Goal: Task Accomplishment & Management: Complete application form

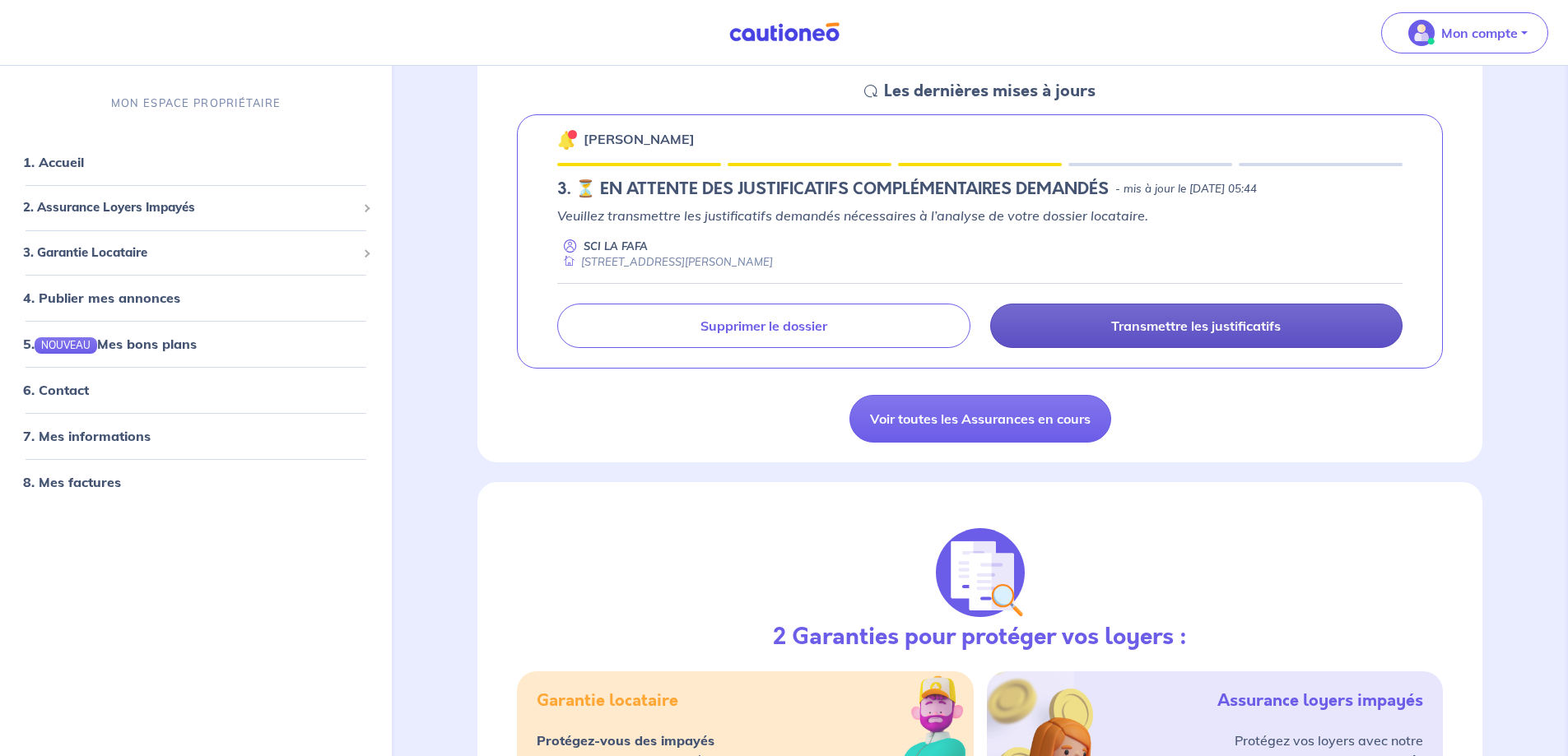
scroll to position [247, 0]
click at [1158, 317] on link "Transmettre les justificatifs" at bounding box center [1196, 326] width 412 height 44
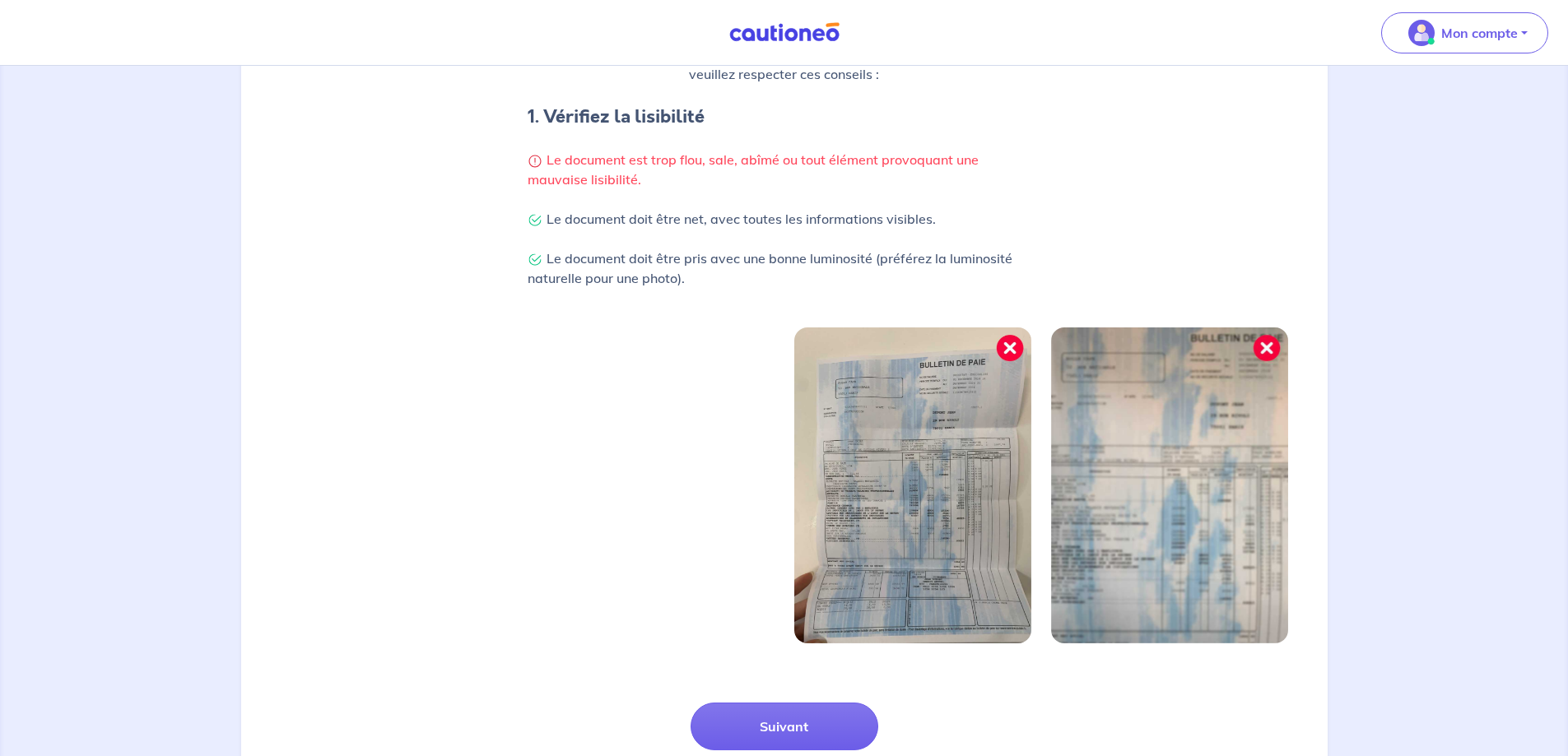
scroll to position [422, 0]
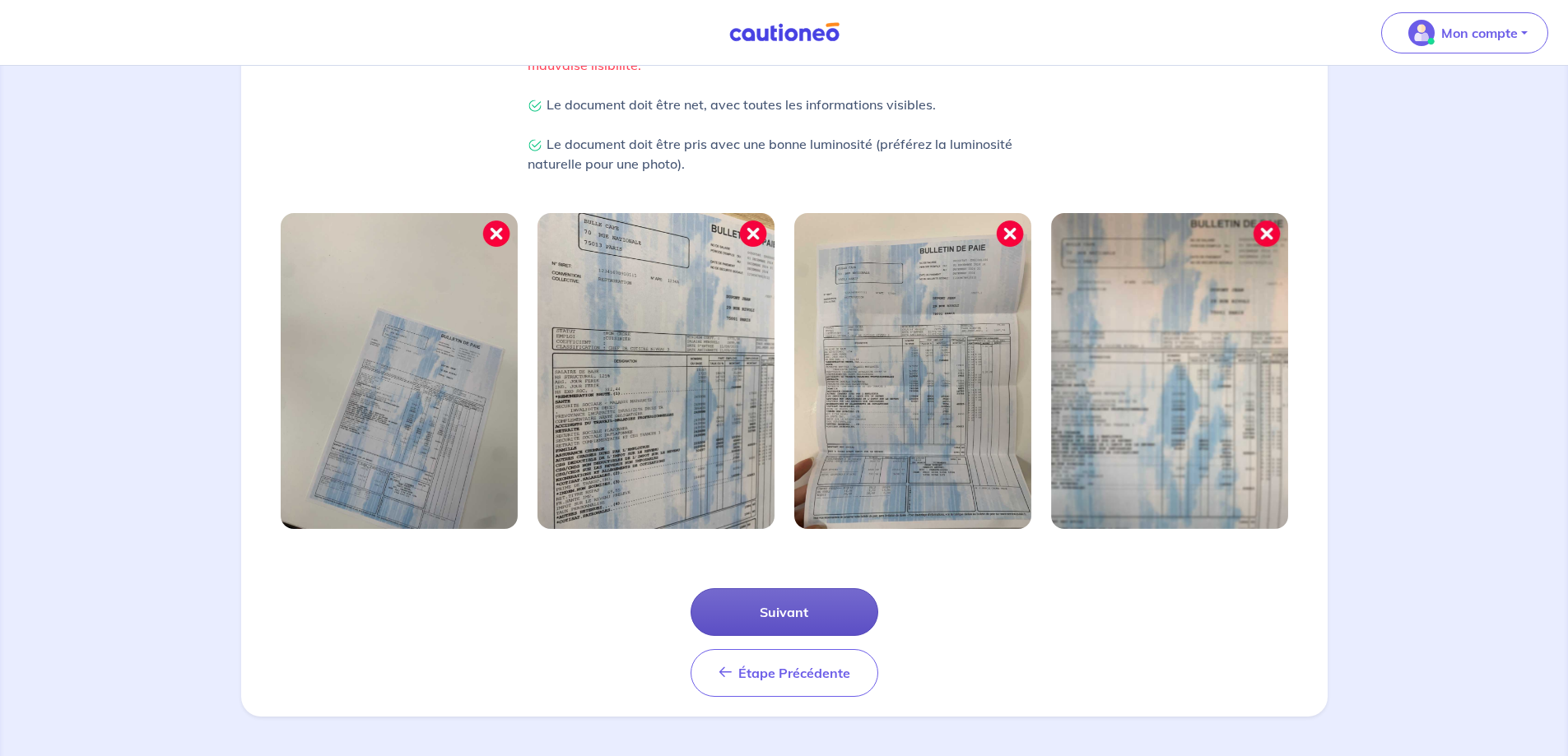
click at [820, 602] on button "Suivant" at bounding box center [784, 612] width 188 height 48
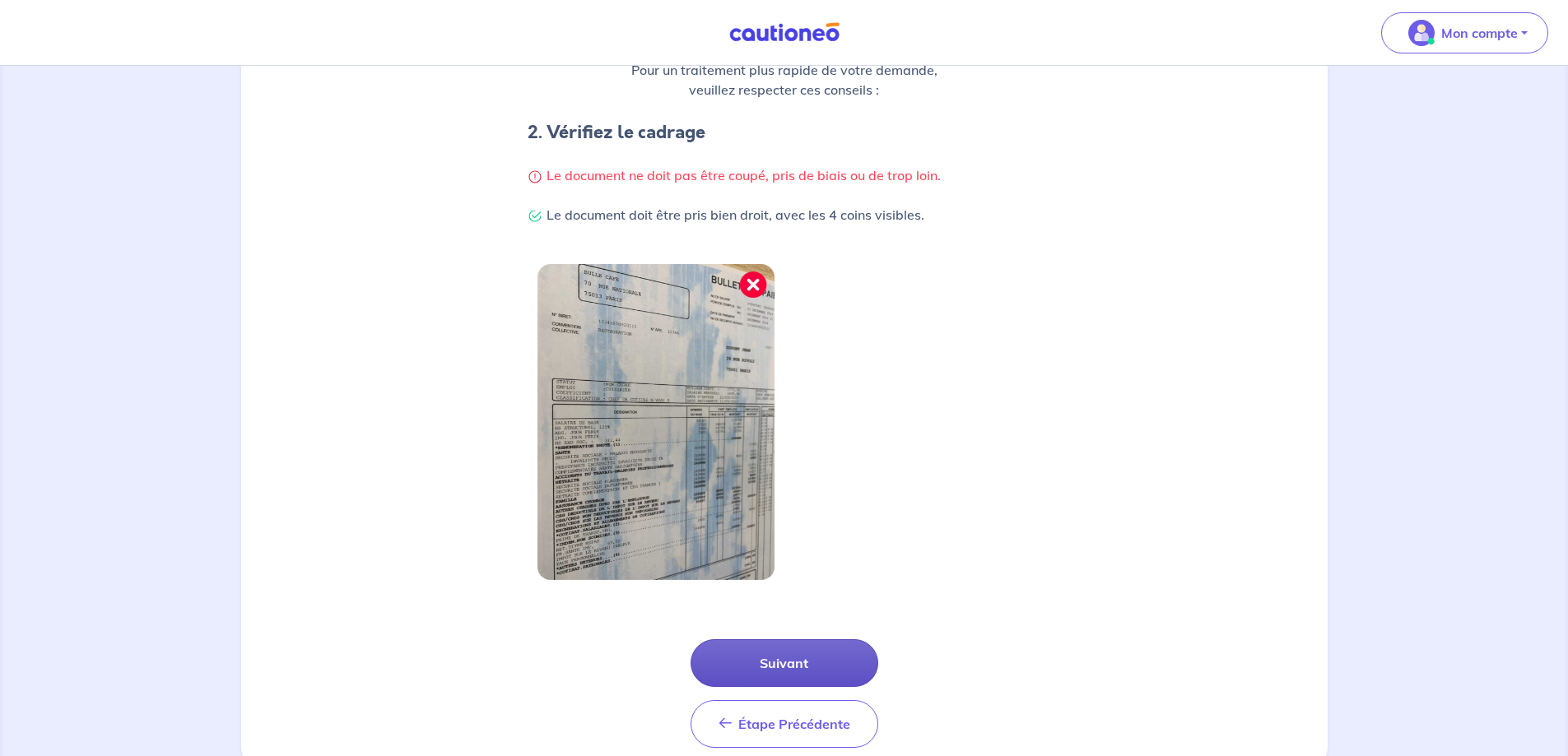
scroll to position [329, 0]
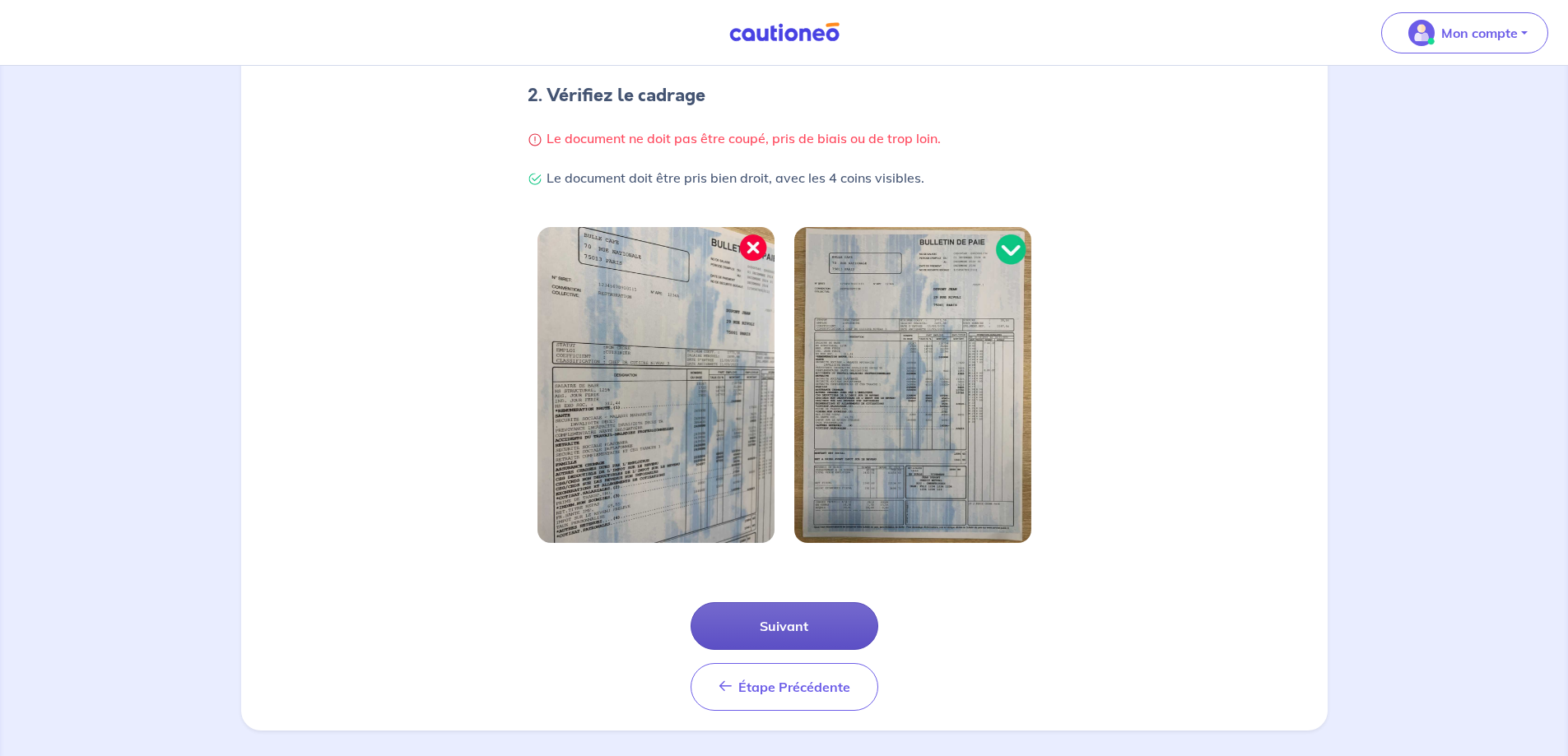
click at [814, 619] on button "Suivant" at bounding box center [784, 626] width 188 height 48
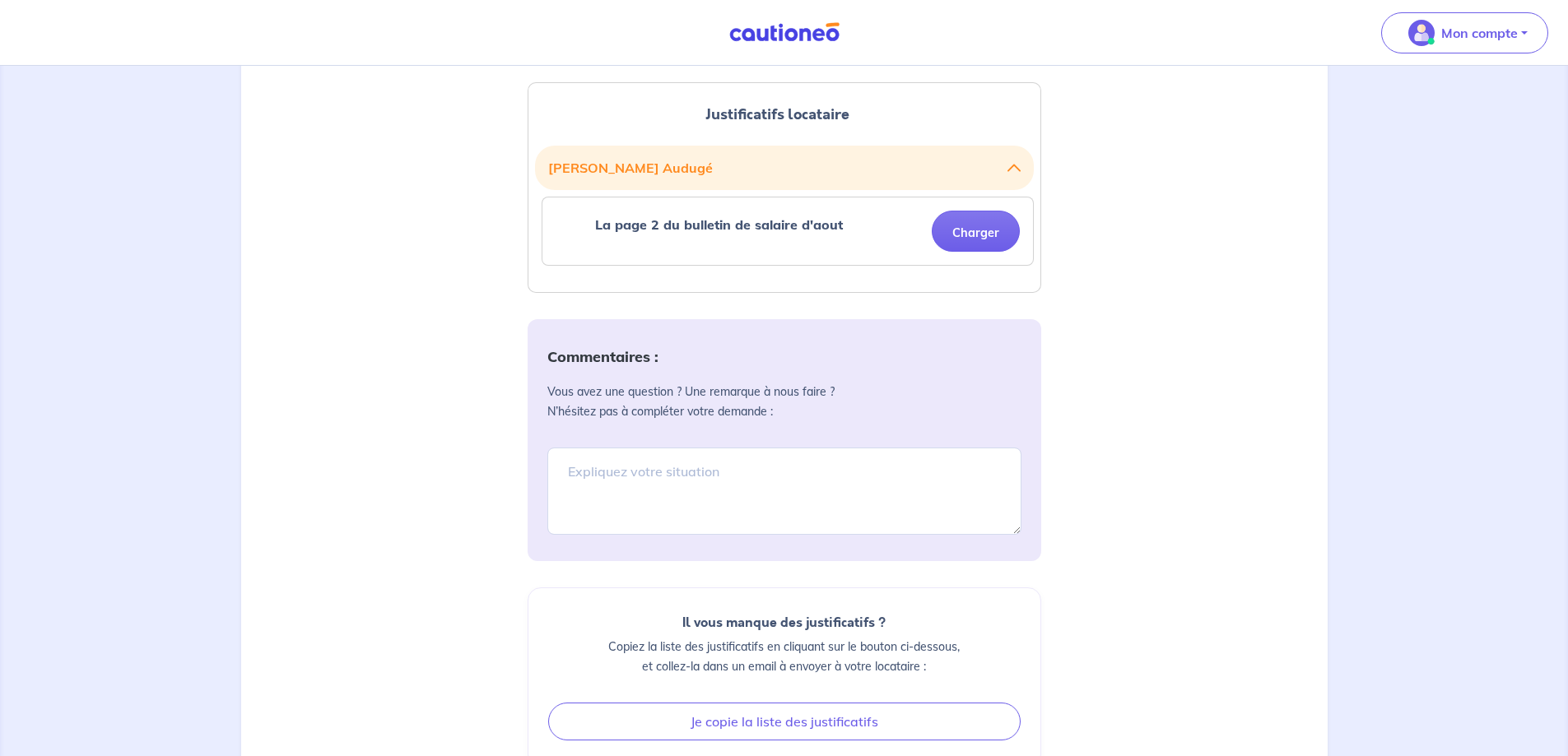
scroll to position [329, 0]
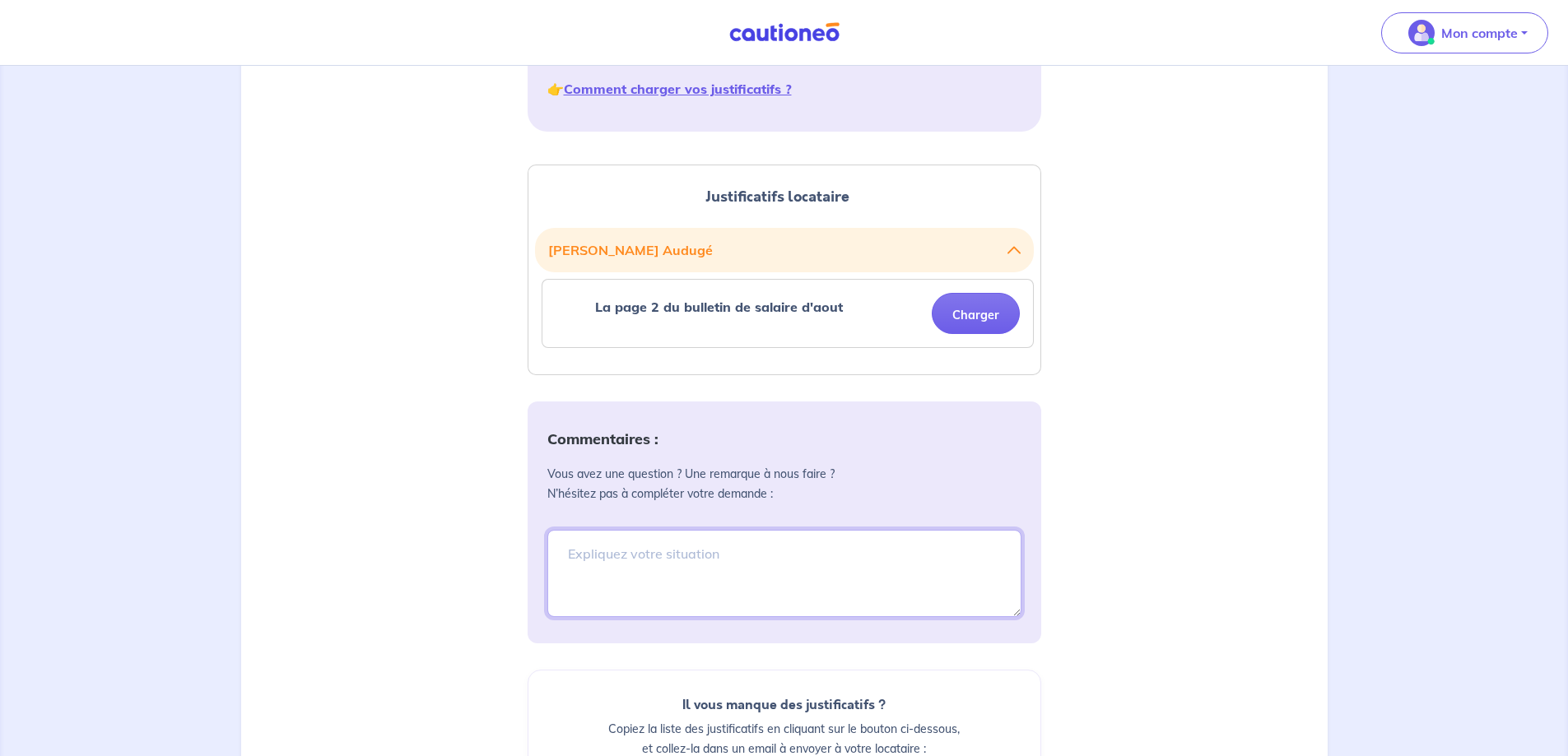
drag, startPoint x: 760, startPoint y: 547, endPoint x: 794, endPoint y: 546, distance: 34.0
click at [762, 546] on textarea at bounding box center [784, 573] width 474 height 88
click at [976, 555] on textarea "Il n'y a pas de page 2, tout est sur une seule page pour le salire de oaut" at bounding box center [784, 573] width 474 height 88
click at [711, 604] on textarea "Il n'y a pas de page 2, tout est sur une seule page pour le salire de oaut" at bounding box center [784, 573] width 474 height 88
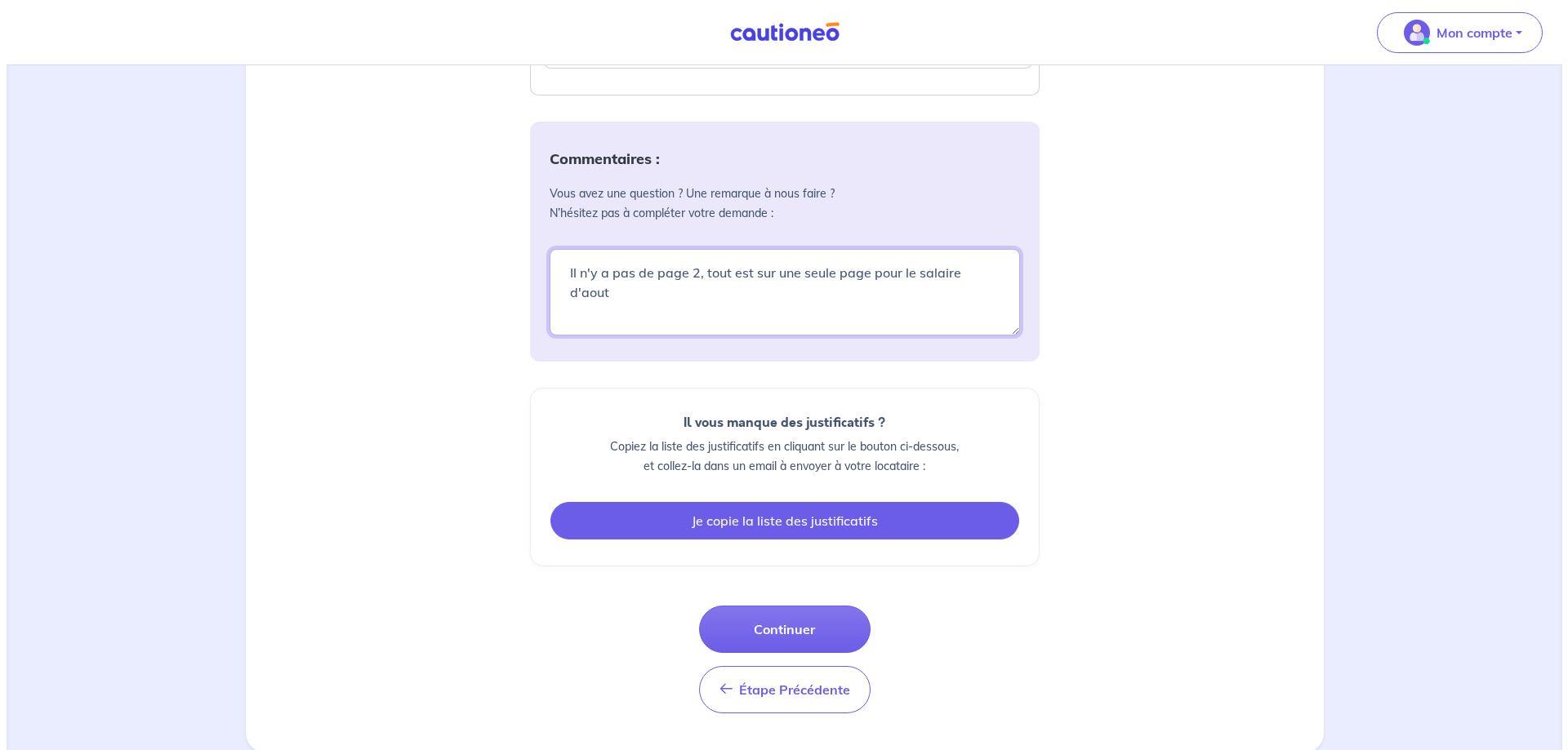
scroll to position [606, 0]
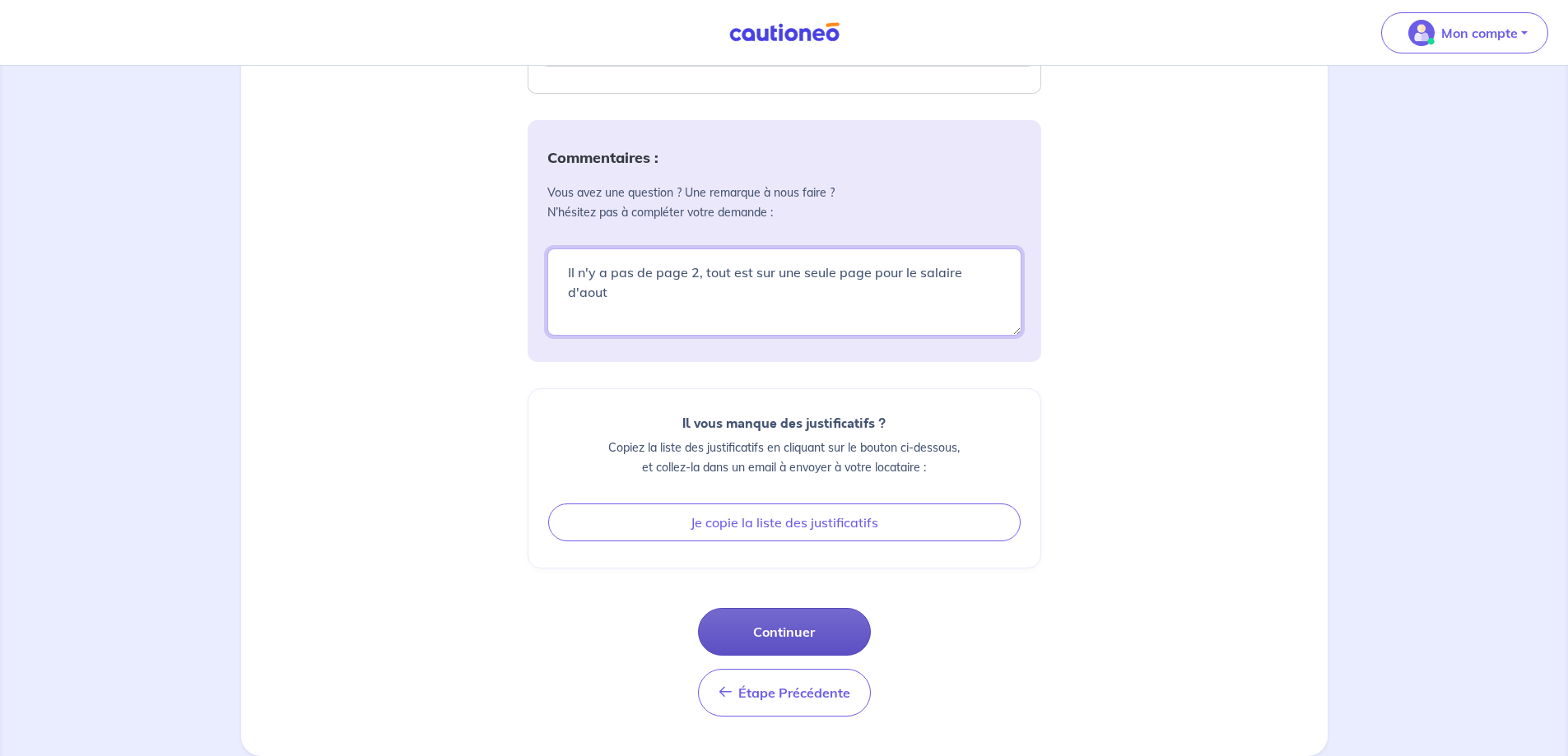
type textarea "Il n'y a pas de page 2, tout est sur une seule page pour le salaire d'aout"
click at [798, 627] on button "Continuer" at bounding box center [784, 632] width 173 height 48
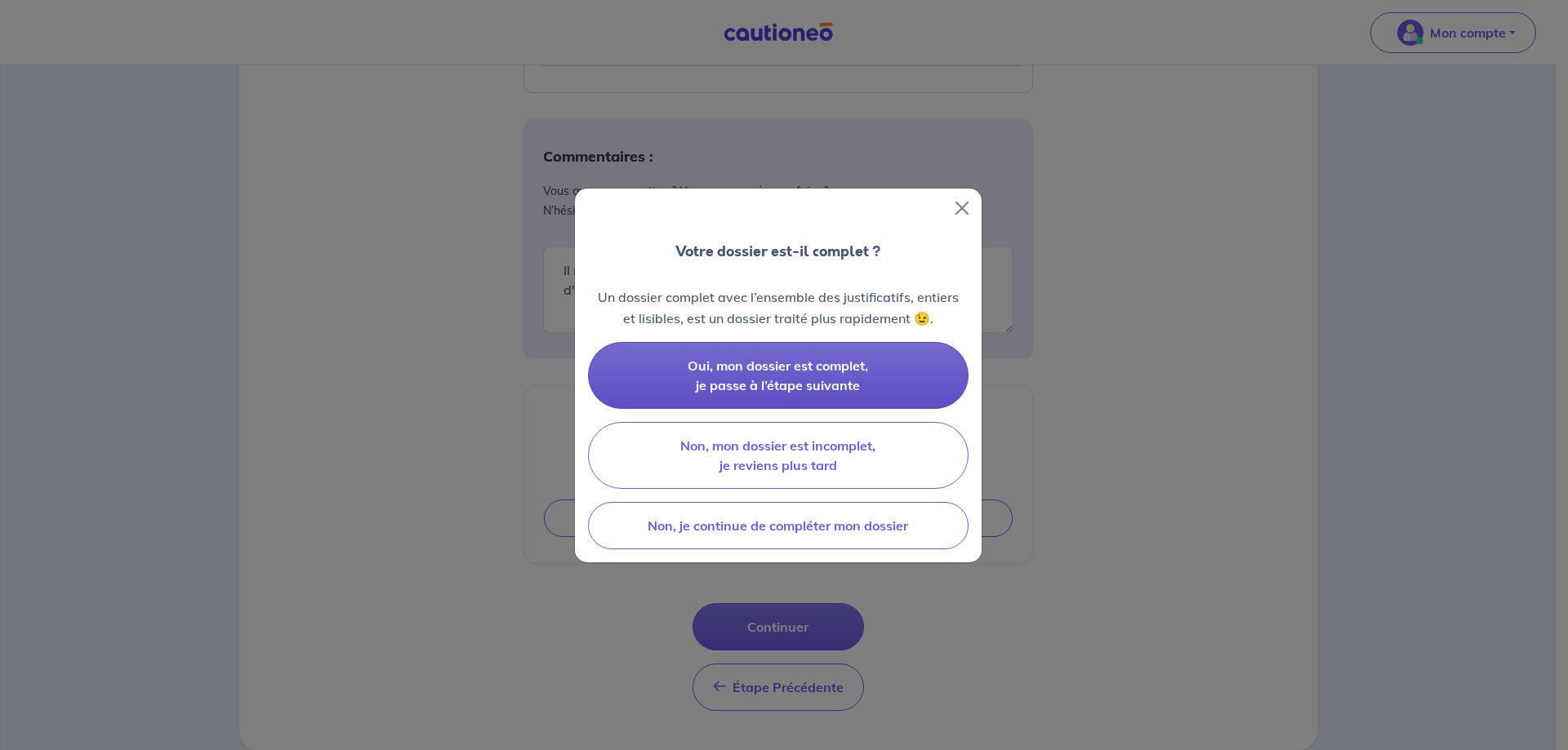
click at [799, 365] on span "Oui, mon dossier est complet, je passe à l’étape suivante" at bounding box center [777, 375] width 181 height 36
